Goal: Task Accomplishment & Management: Manage account settings

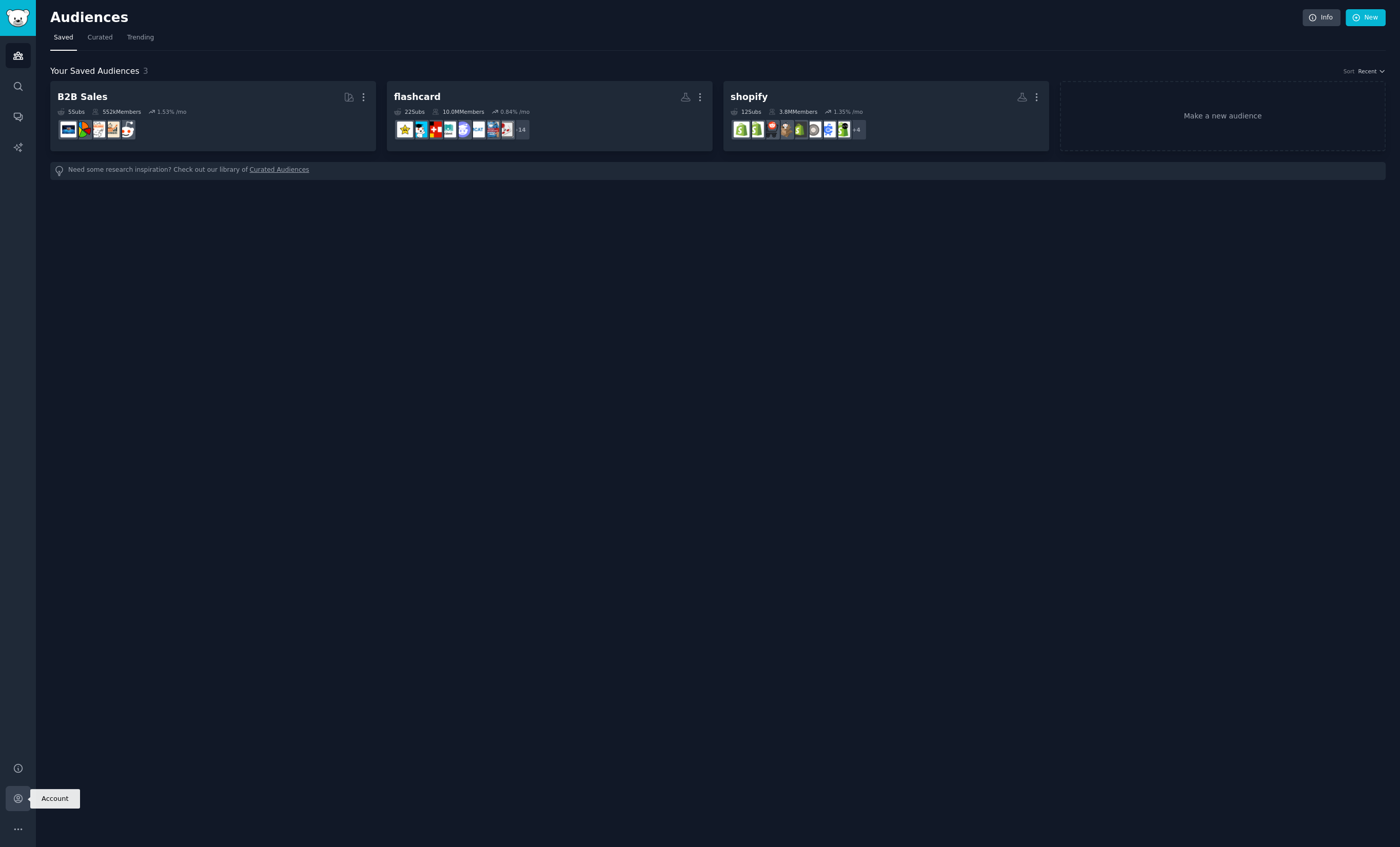
click at [19, 795] on icon "Sidebar" at bounding box center [18, 799] width 9 height 9
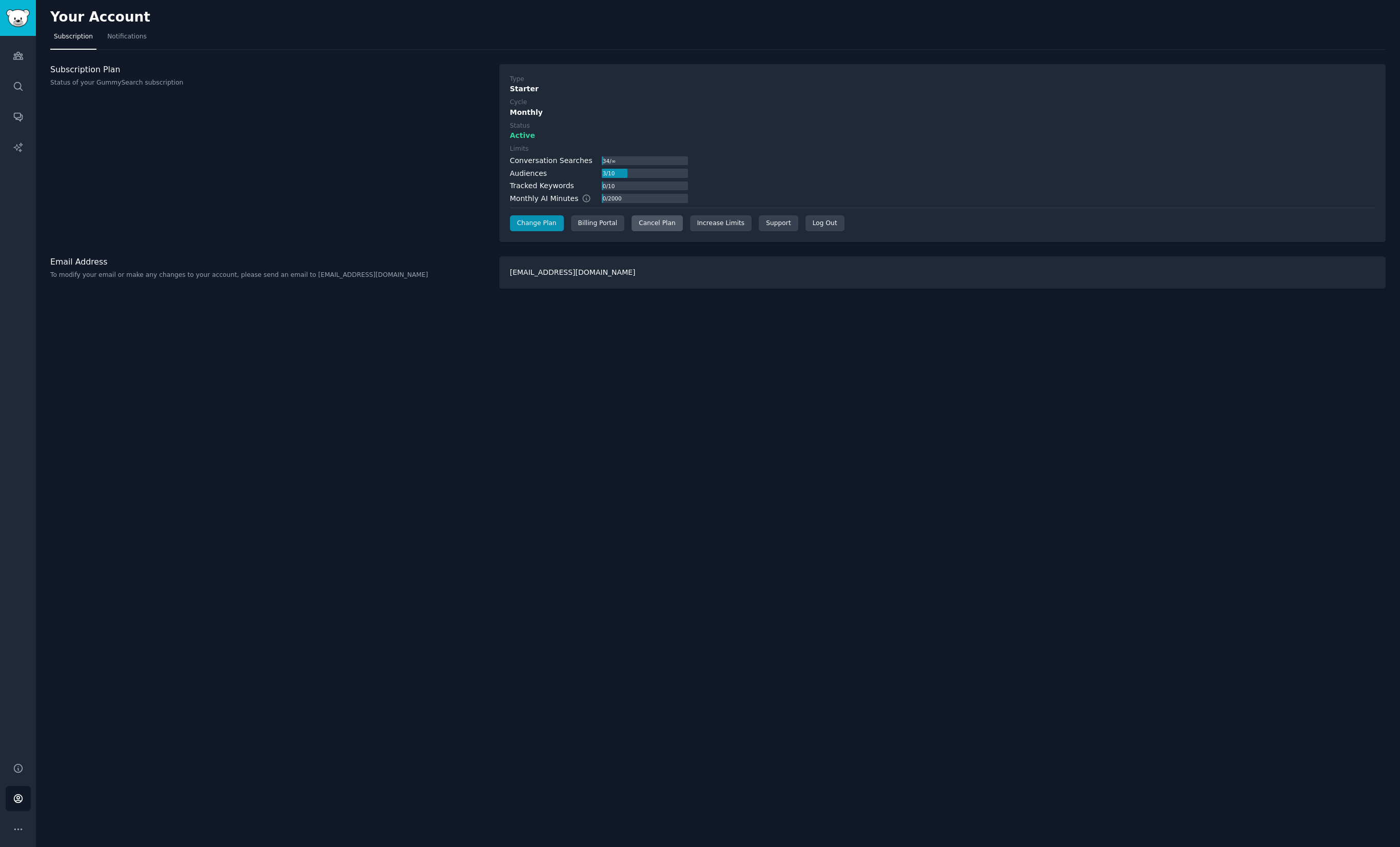
click at [655, 225] on div "Cancel Plan" at bounding box center [656, 223] width 51 height 16
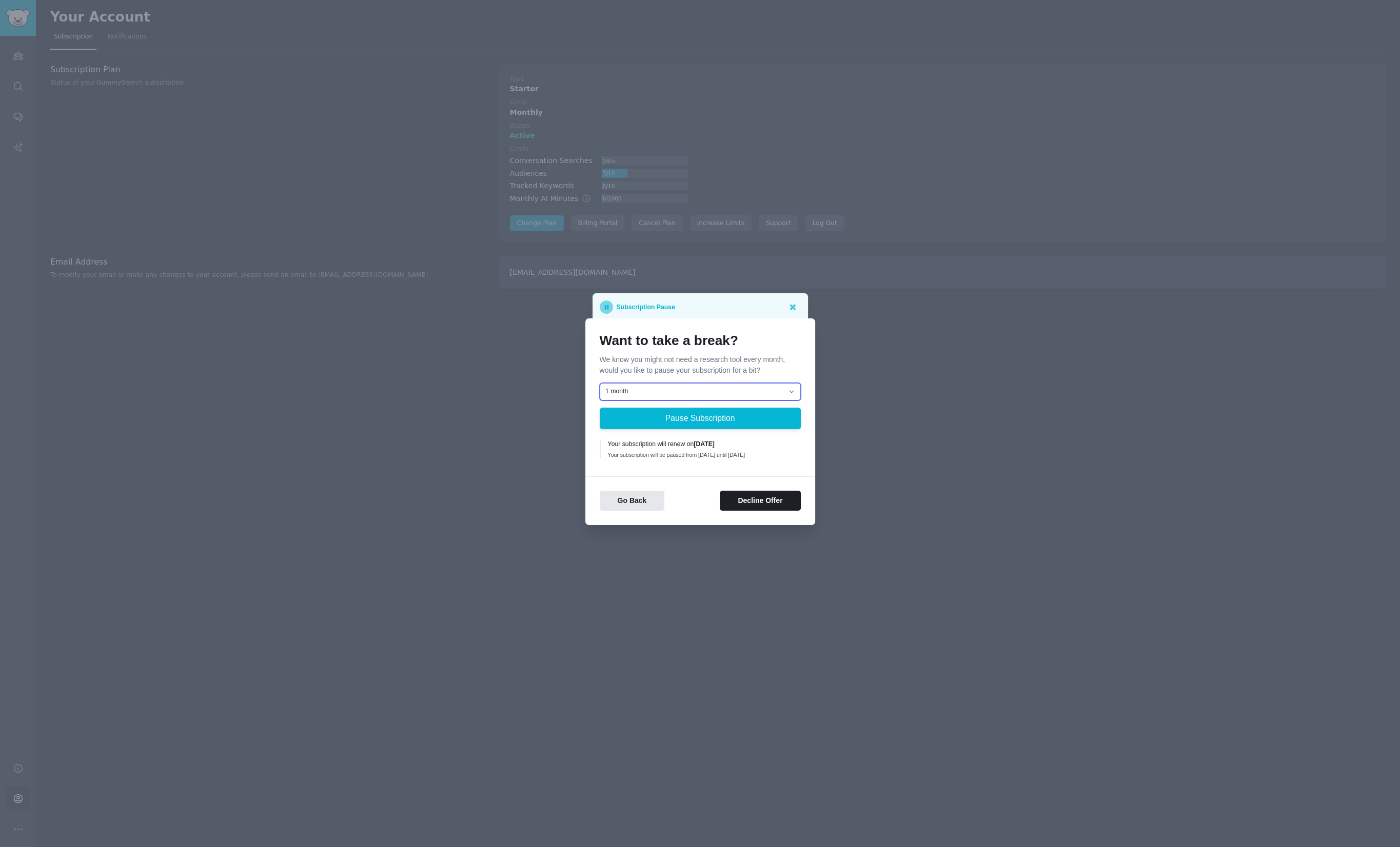
click at [669, 340] on div "Want to take a break? We know you might not need a research tool every month, w…" at bounding box center [700, 397] width 201 height 129
click at [772, 503] on button "Decline Offer" at bounding box center [760, 501] width 81 height 20
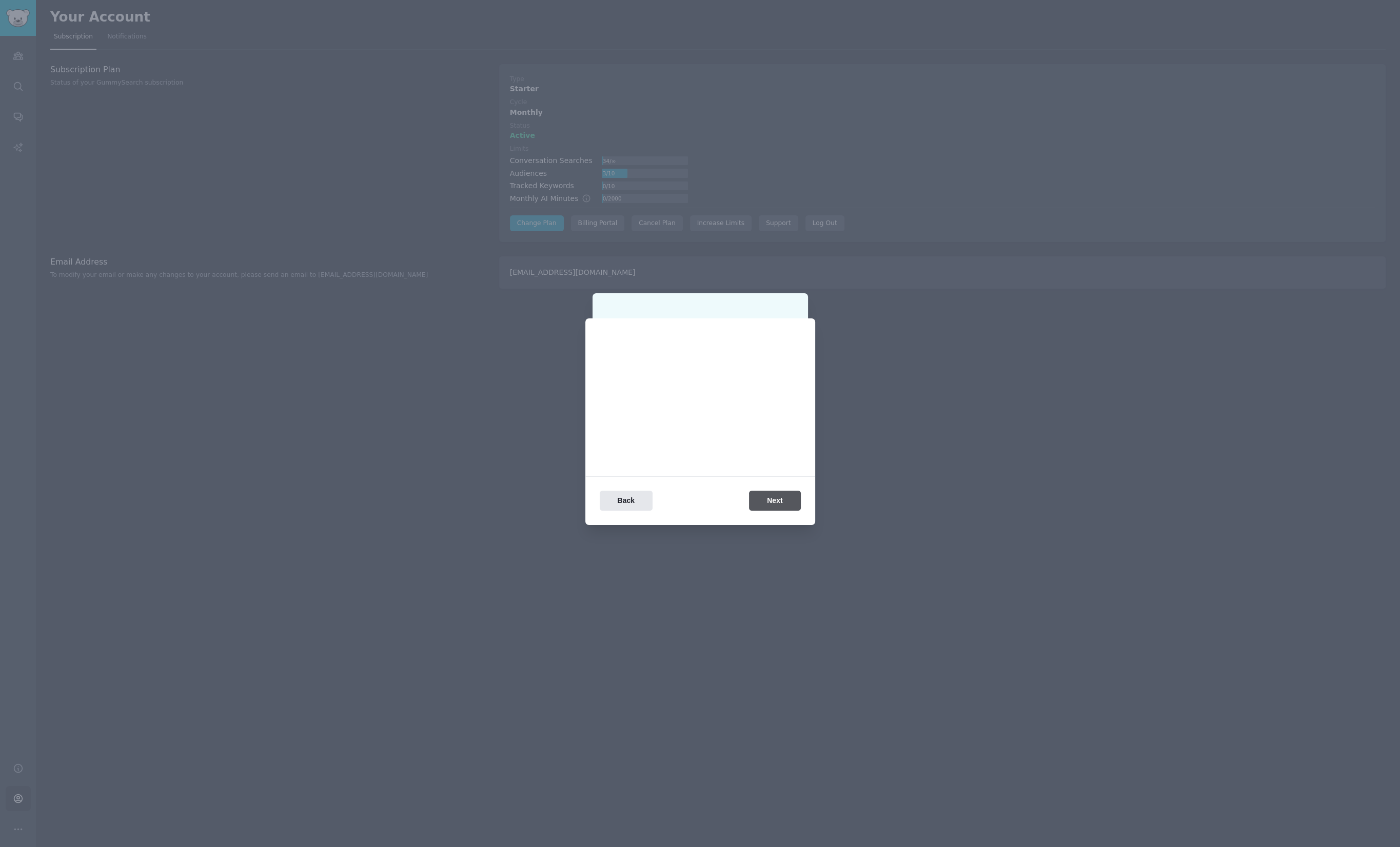
click at [772, 503] on div "Back Next" at bounding box center [700, 501] width 230 height 20
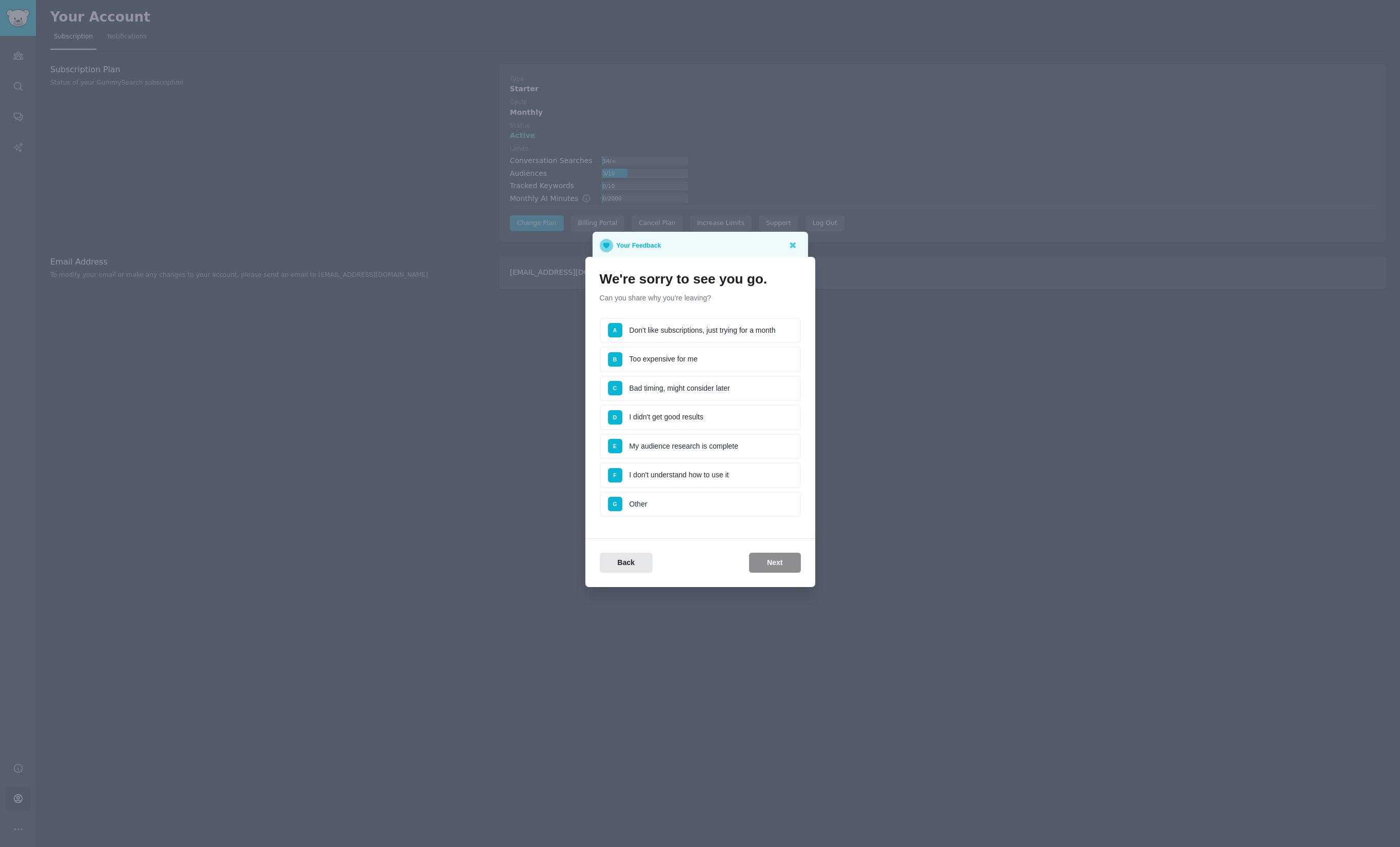
click at [719, 422] on li "D I didn't get good results" at bounding box center [700, 417] width 201 height 26
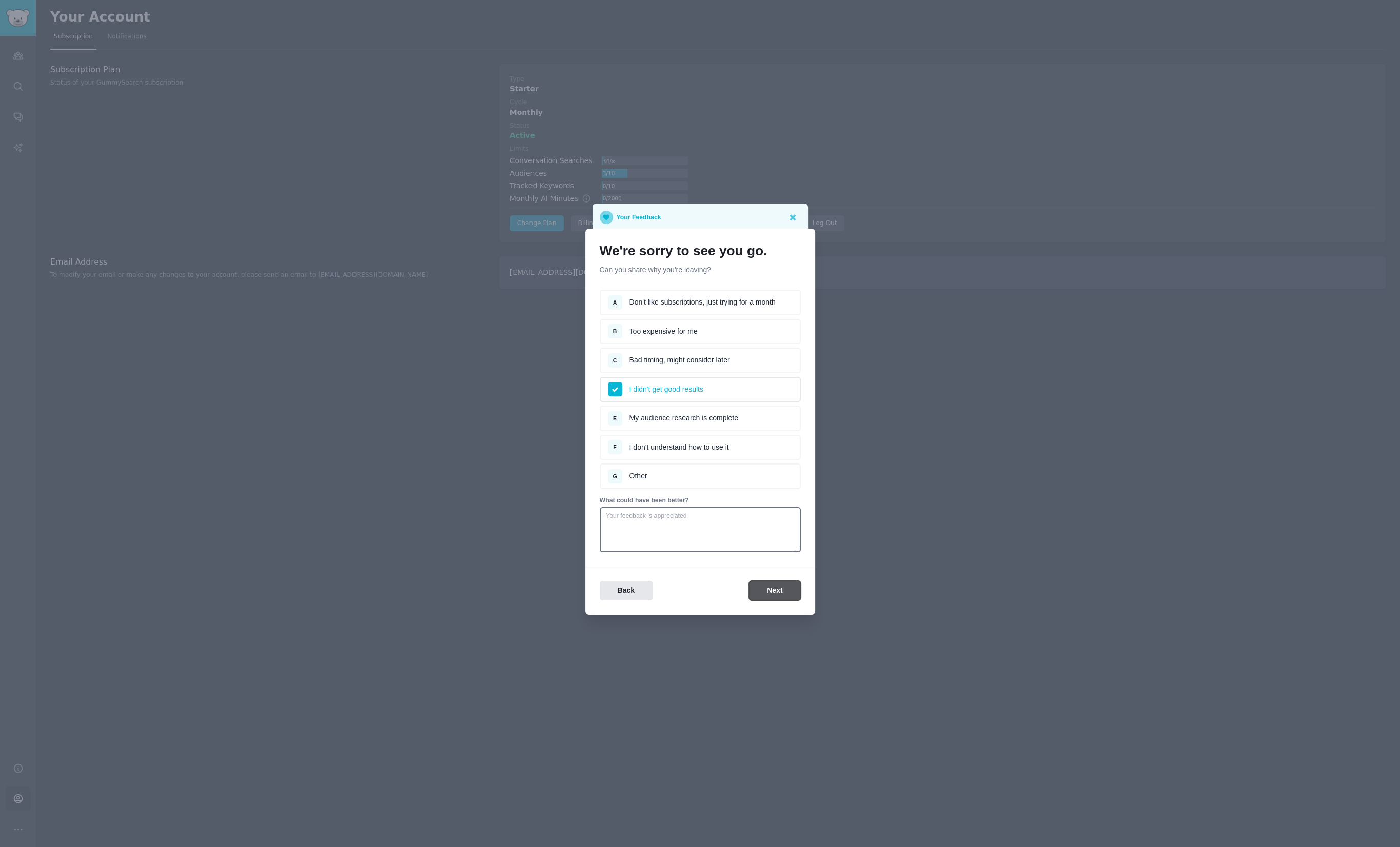
click at [770, 591] on button "Next" at bounding box center [775, 591] width 51 height 20
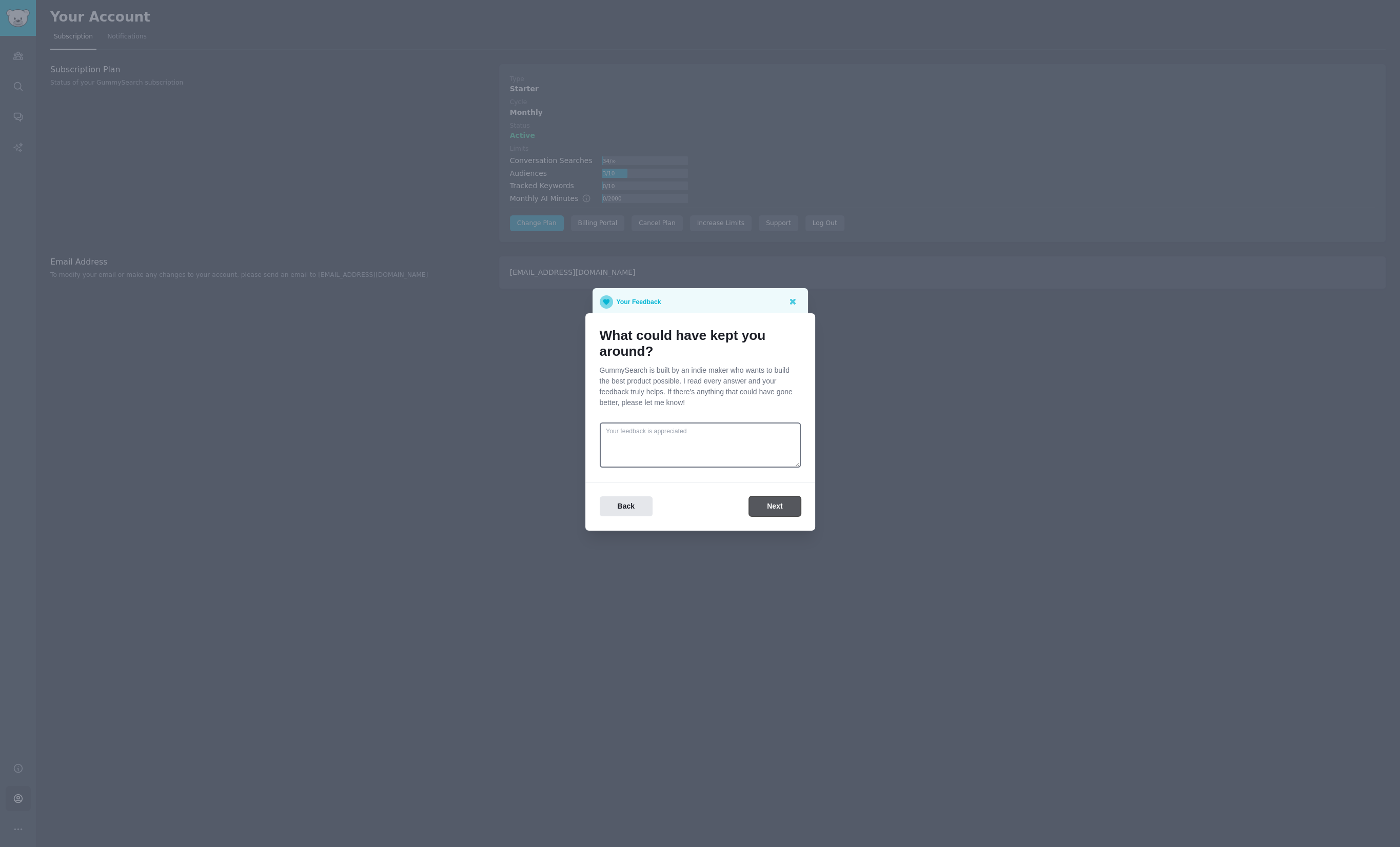
click at [779, 514] on button "Next" at bounding box center [775, 507] width 51 height 20
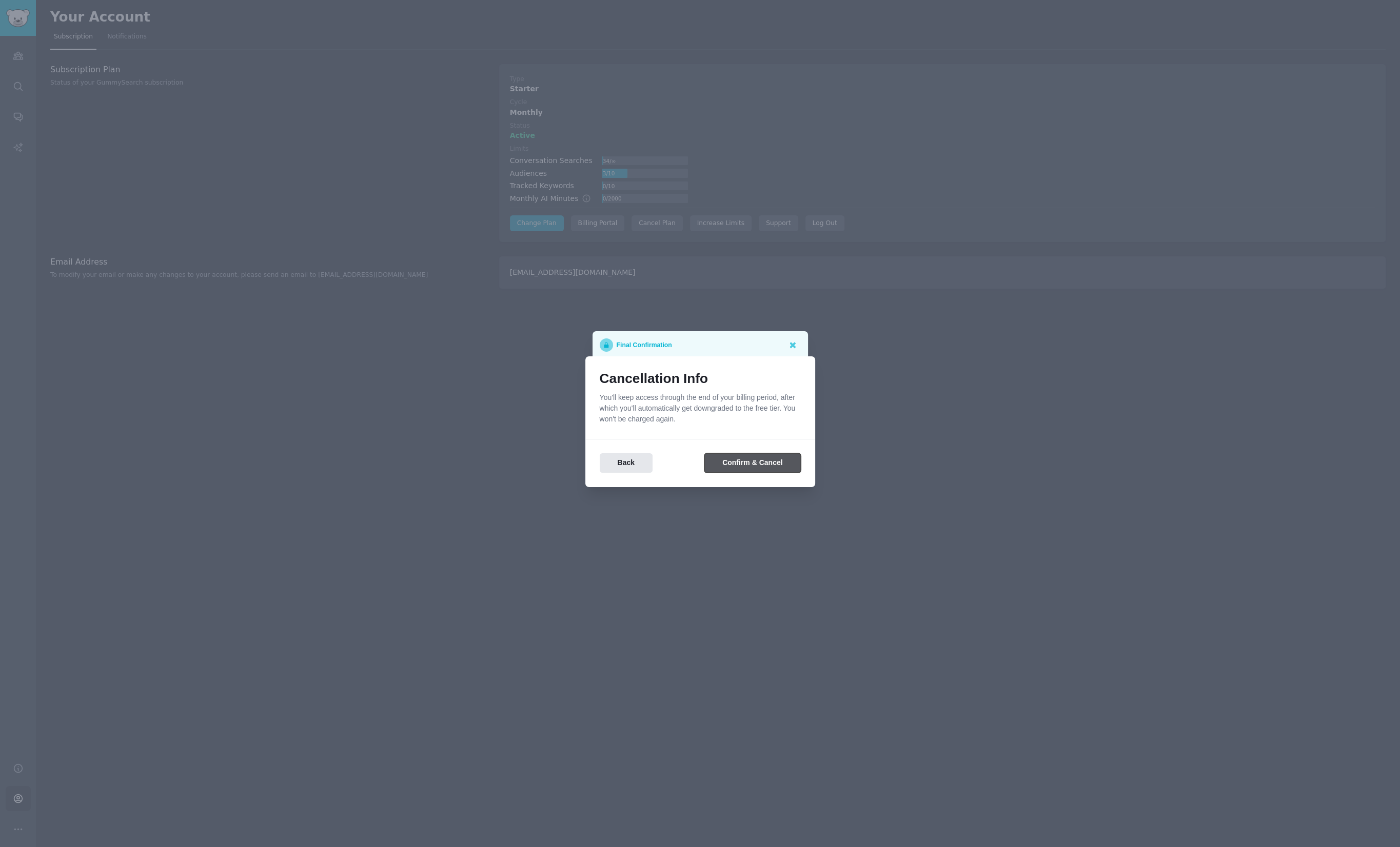
click at [766, 462] on button "Confirm & Cancel" at bounding box center [752, 463] width 96 height 20
